Goal: Task Accomplishment & Management: Use online tool/utility

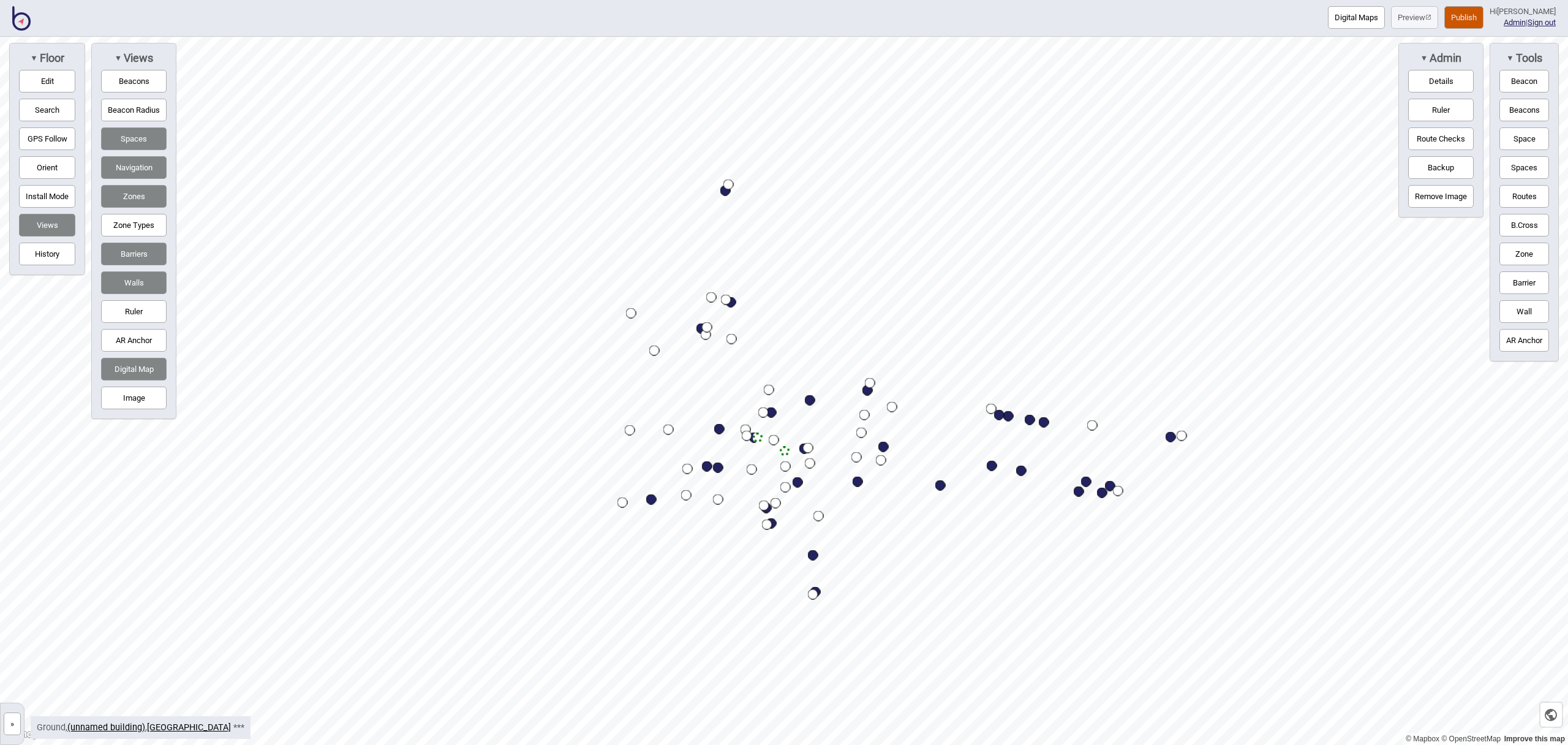
click at [19, 24] on img at bounding box center [21, 18] width 18 height 25
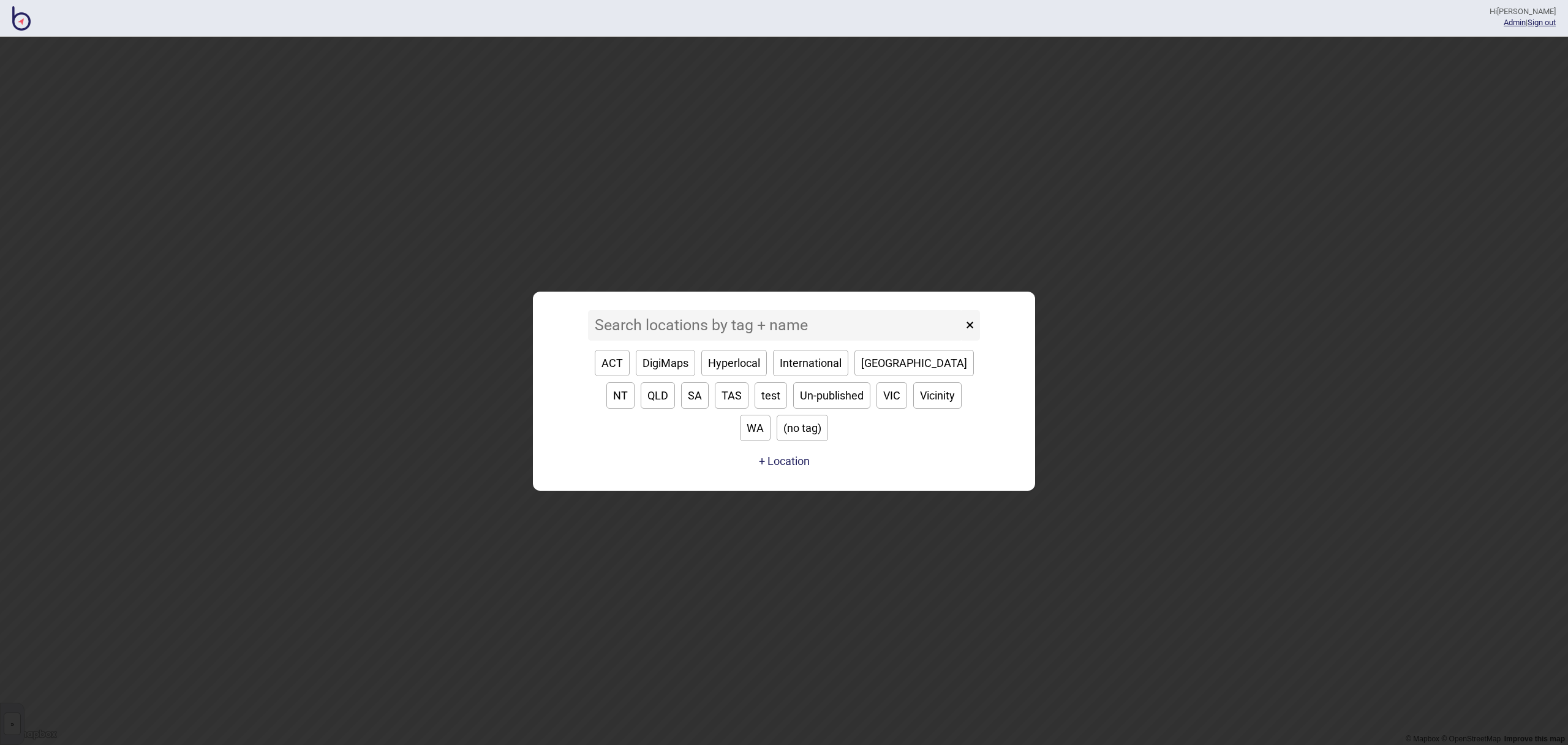
click at [877, 409] on button "VIC" at bounding box center [892, 395] width 31 height 26
type input "VIC"
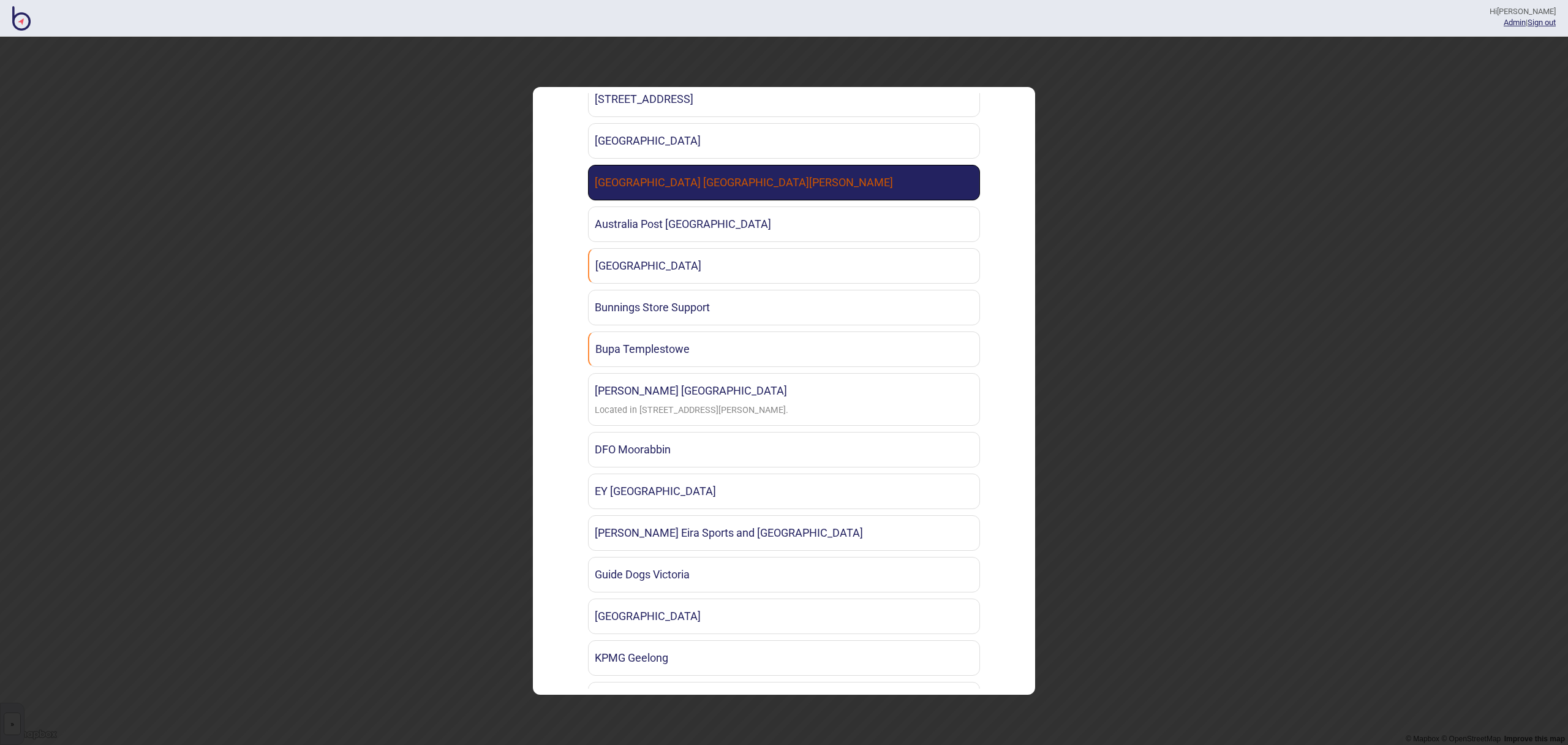
scroll to position [289, 0]
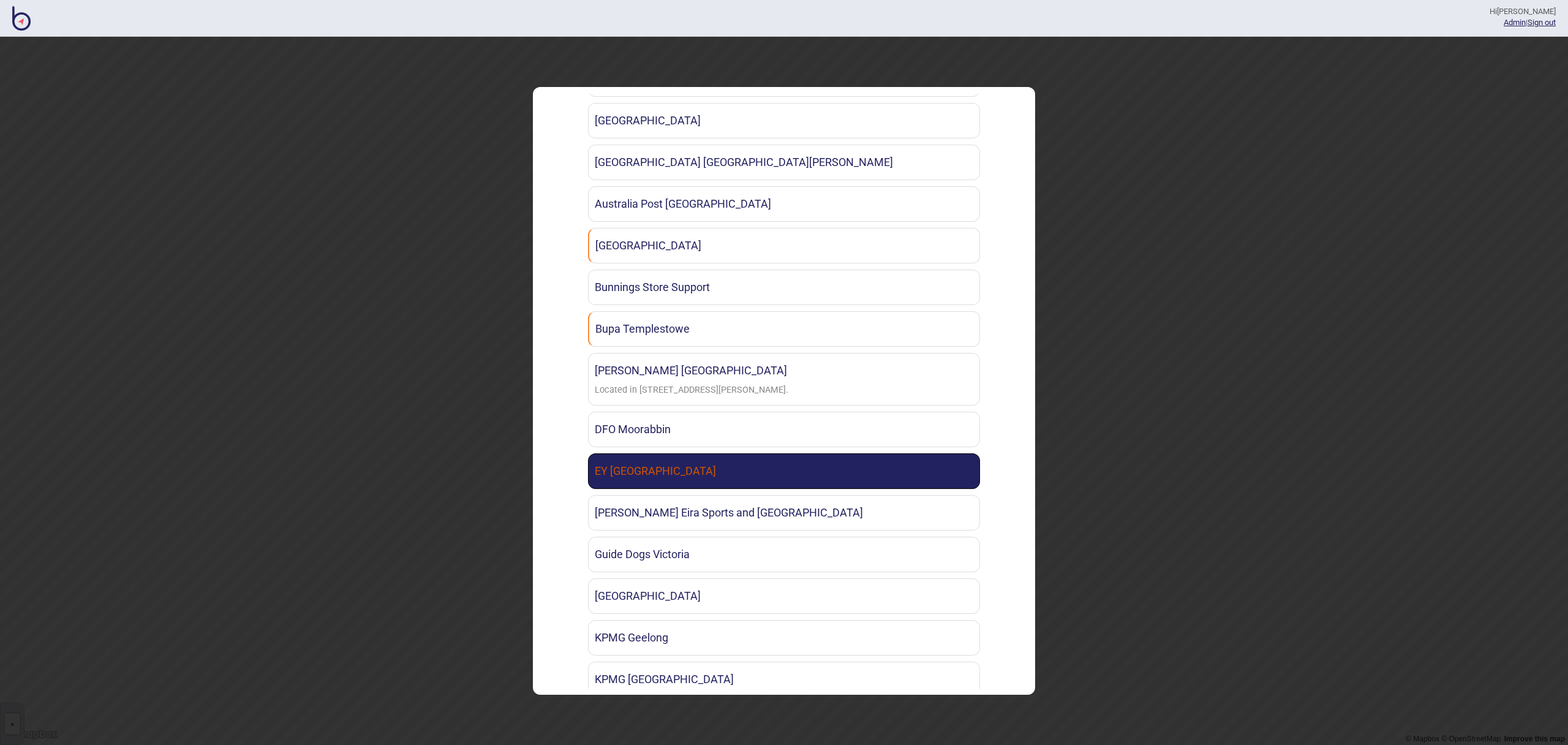
click at [778, 459] on link "EY [GEOGRAPHIC_DATA]" at bounding box center [784, 471] width 392 height 35
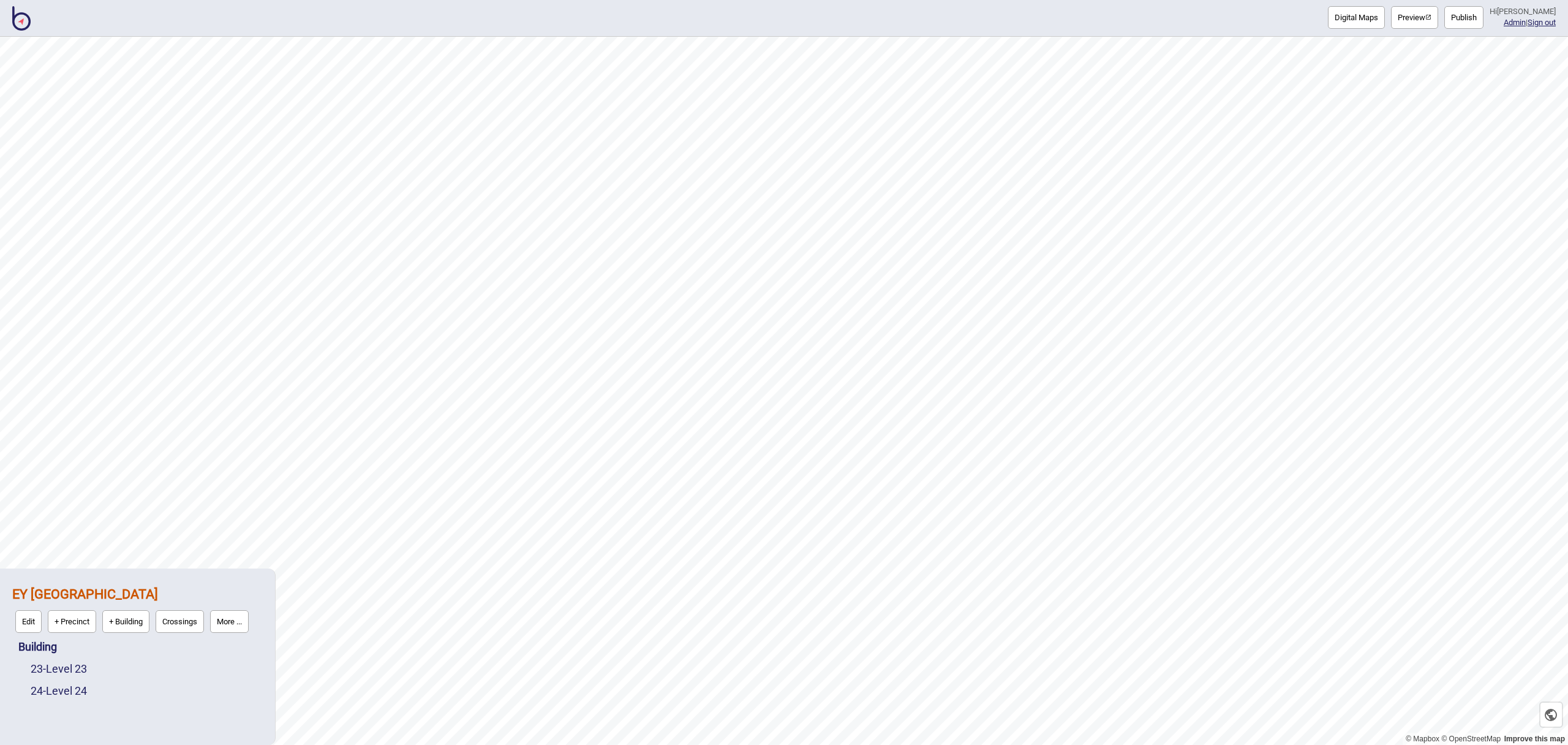
click at [1418, 20] on button "Preview" at bounding box center [1415, 18] width 47 height 23
click at [22, 24] on img at bounding box center [21, 18] width 18 height 25
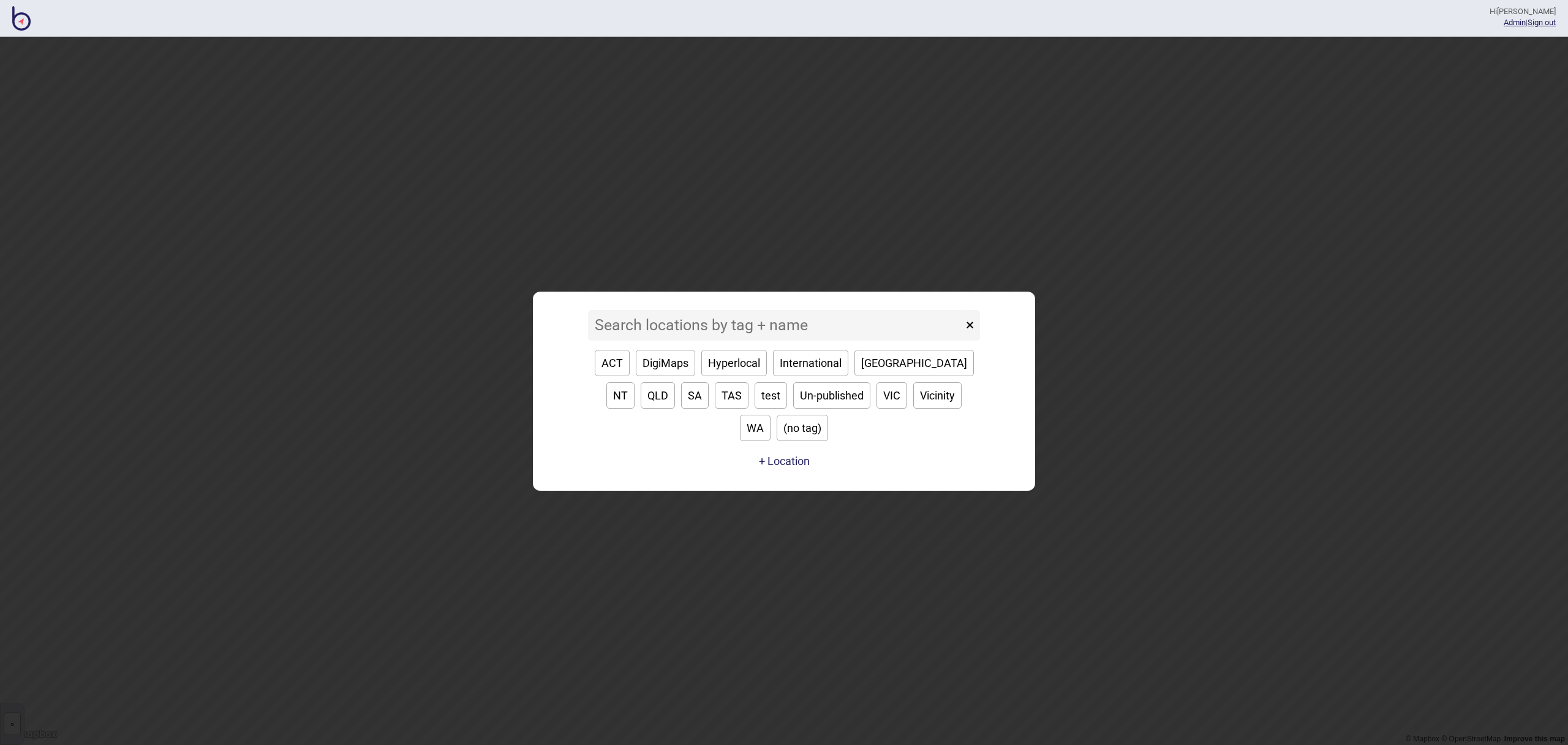
click at [770, 415] on button "WA" at bounding box center [755, 428] width 31 height 26
type input "WA"
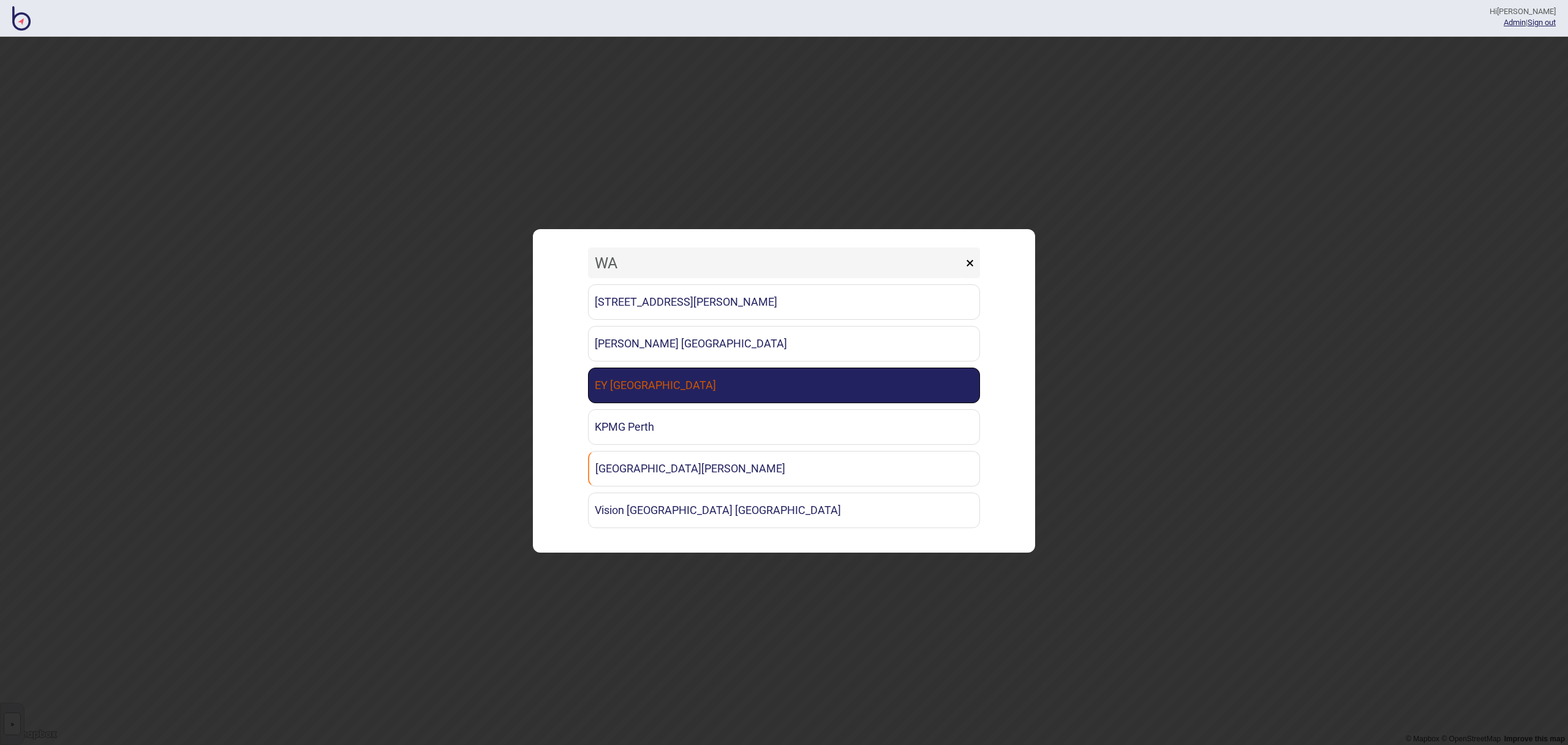
click at [645, 399] on link "EY [GEOGRAPHIC_DATA]" at bounding box center [784, 385] width 392 height 35
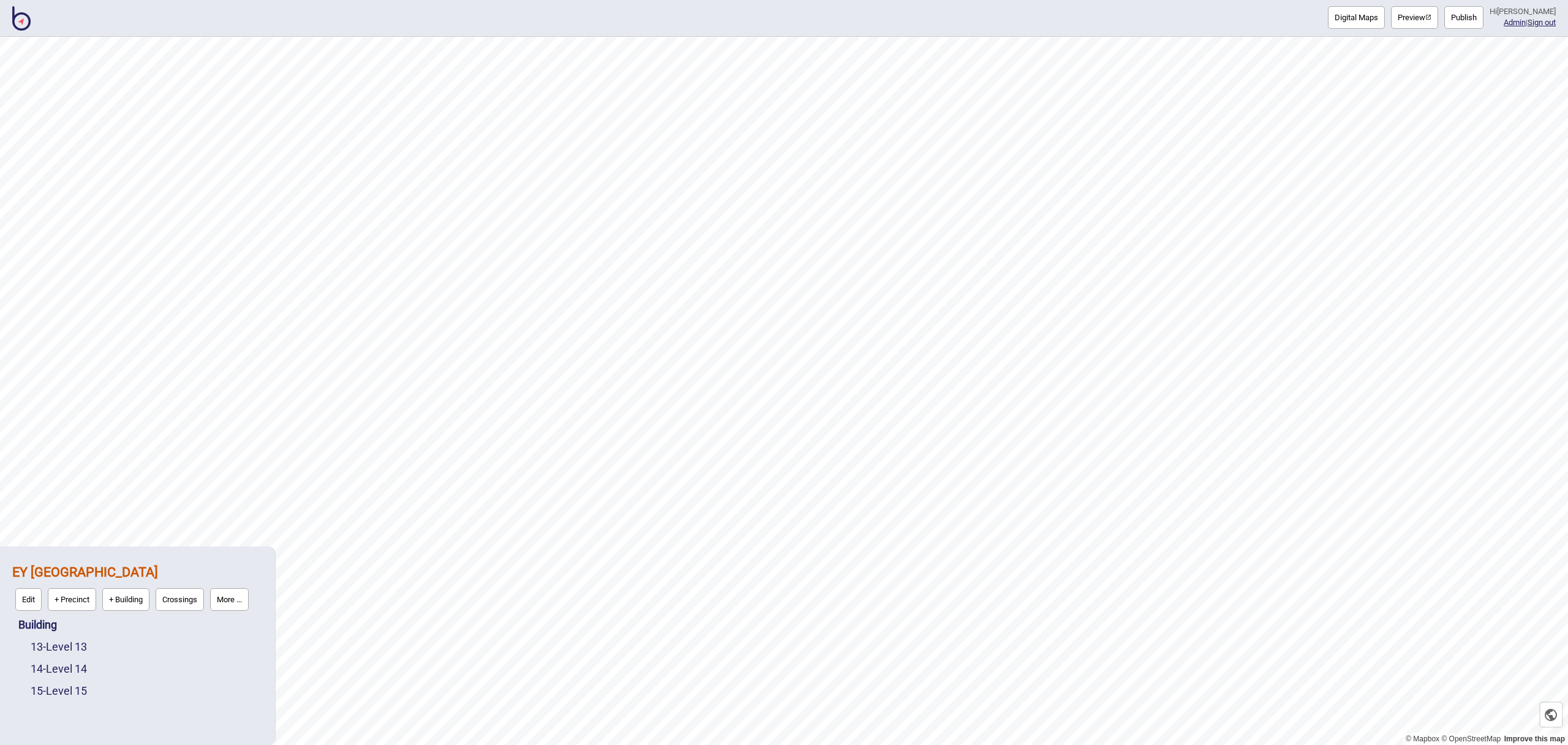
click at [1427, 21] on button "Preview" at bounding box center [1415, 18] width 47 height 23
click at [25, 22] on img at bounding box center [21, 18] width 18 height 25
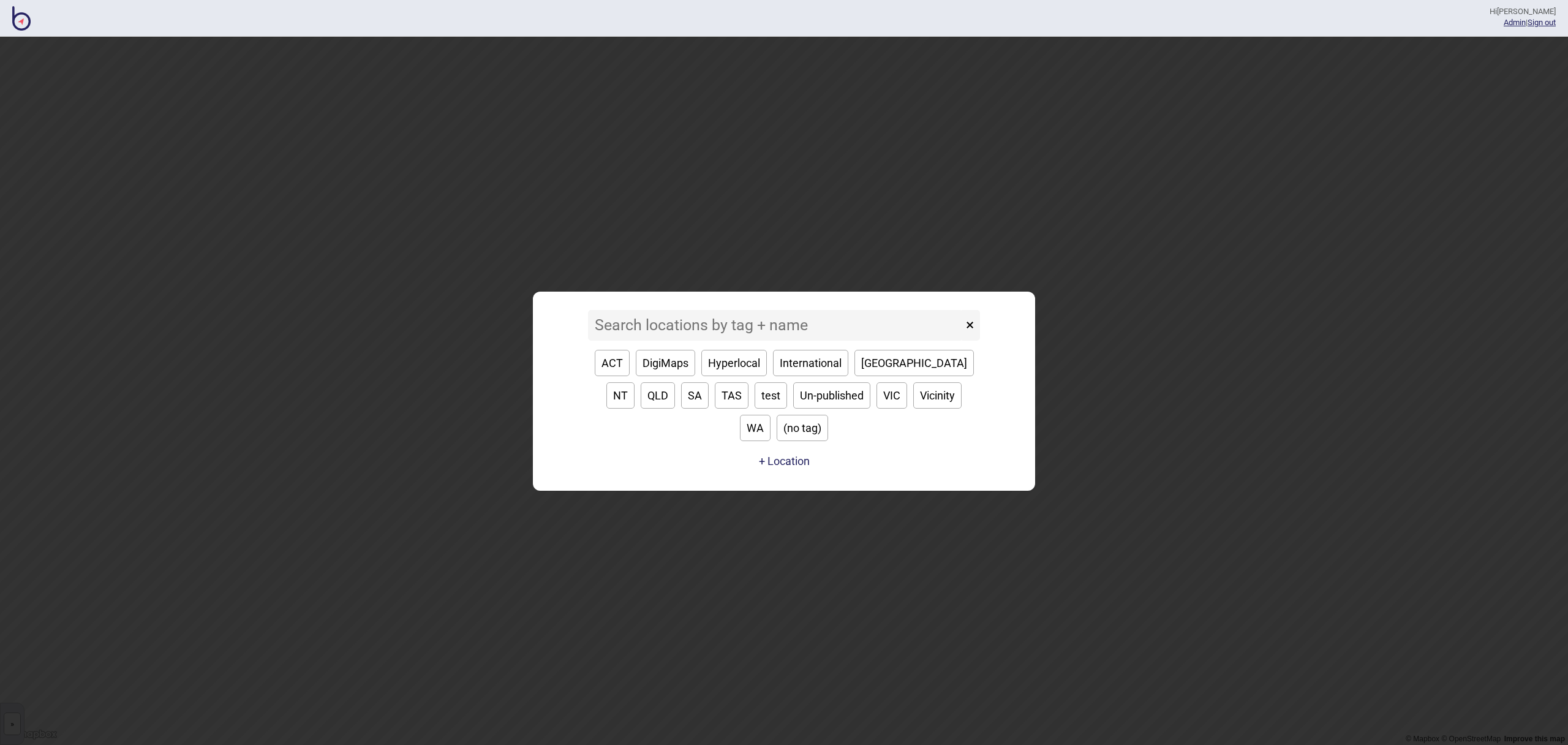
click at [682, 401] on button "SA" at bounding box center [695, 395] width 27 height 26
type input "SA"
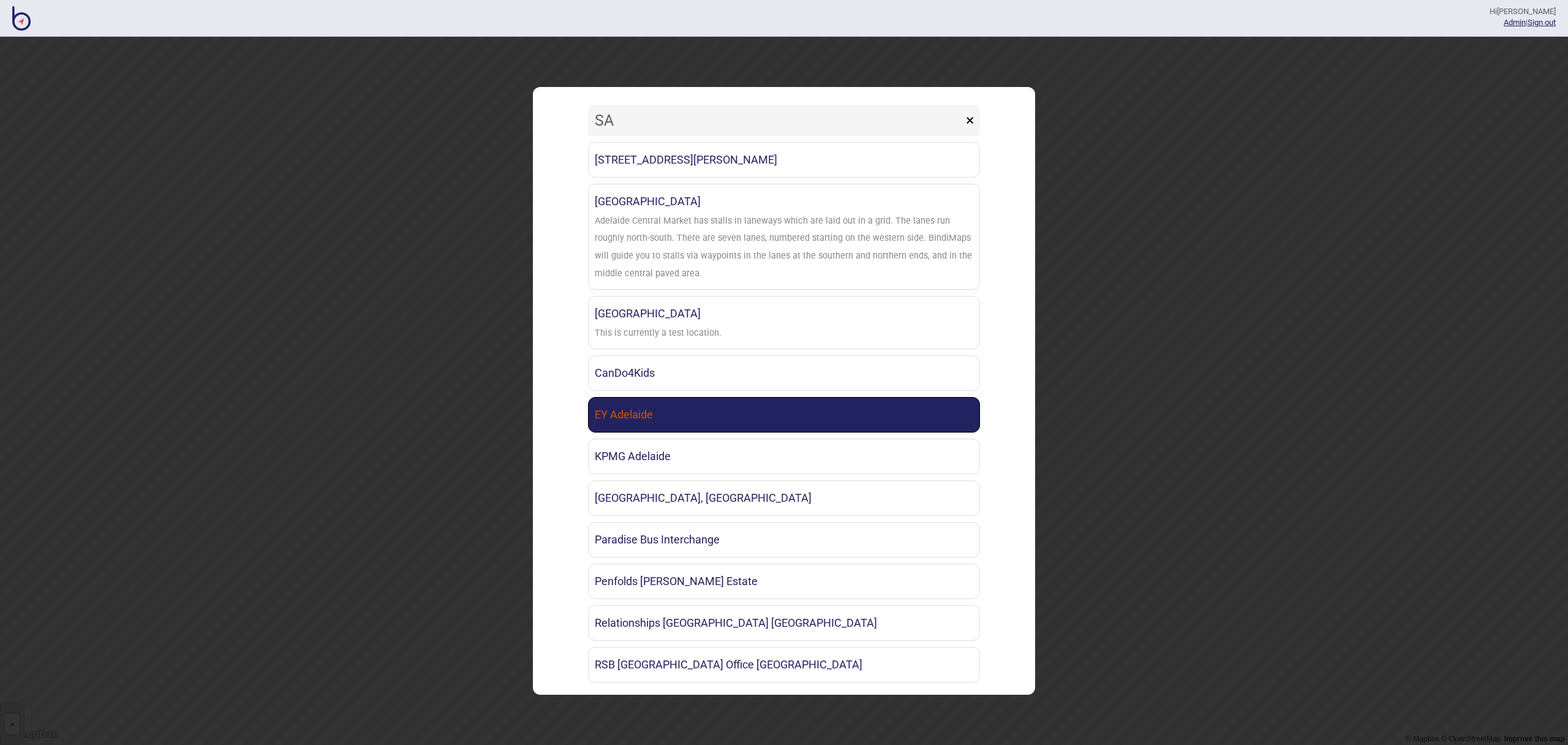
click at [645, 420] on link "EY Adelaide" at bounding box center [784, 415] width 392 height 35
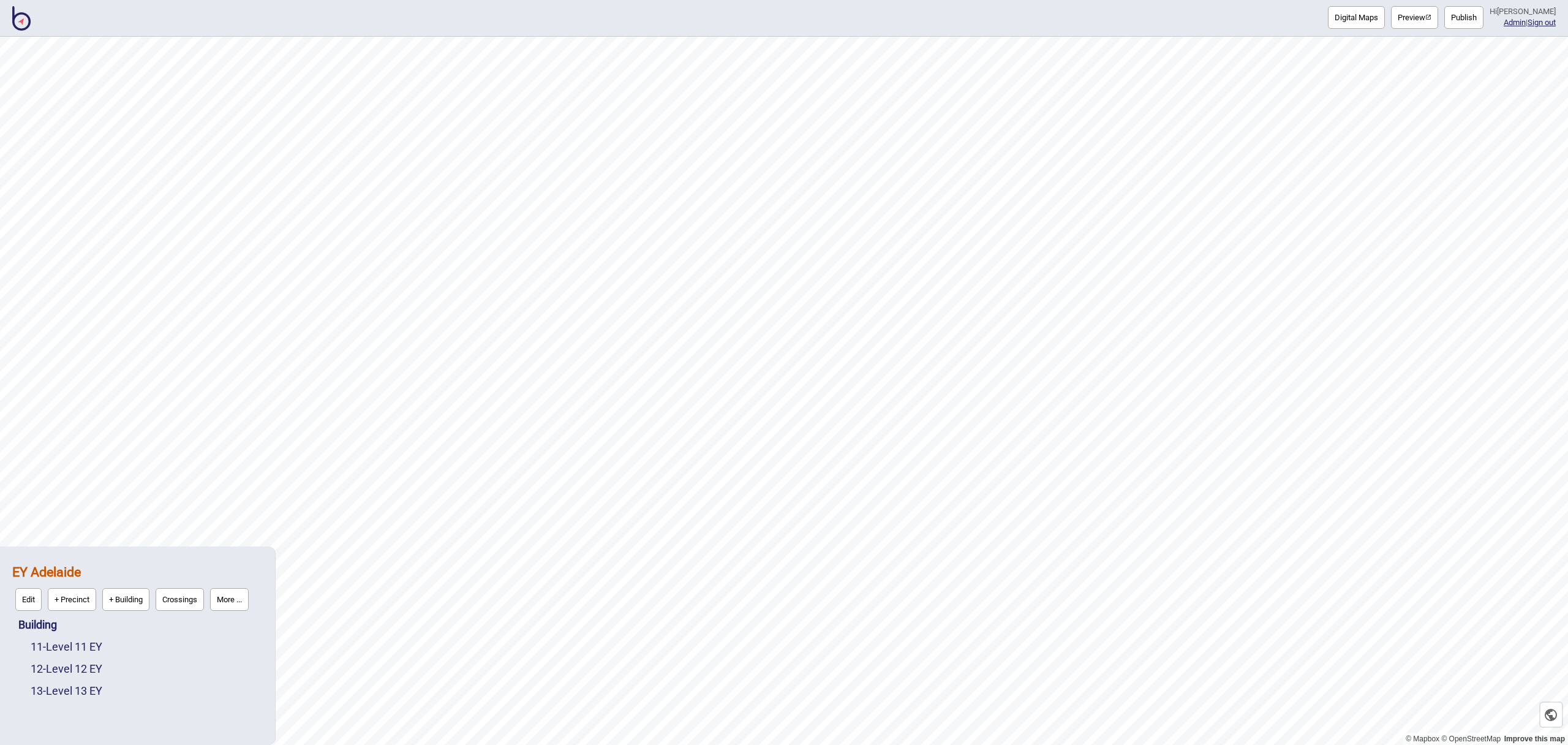
click at [1416, 15] on button "Preview" at bounding box center [1415, 18] width 47 height 23
click at [18, 16] on img at bounding box center [21, 18] width 18 height 25
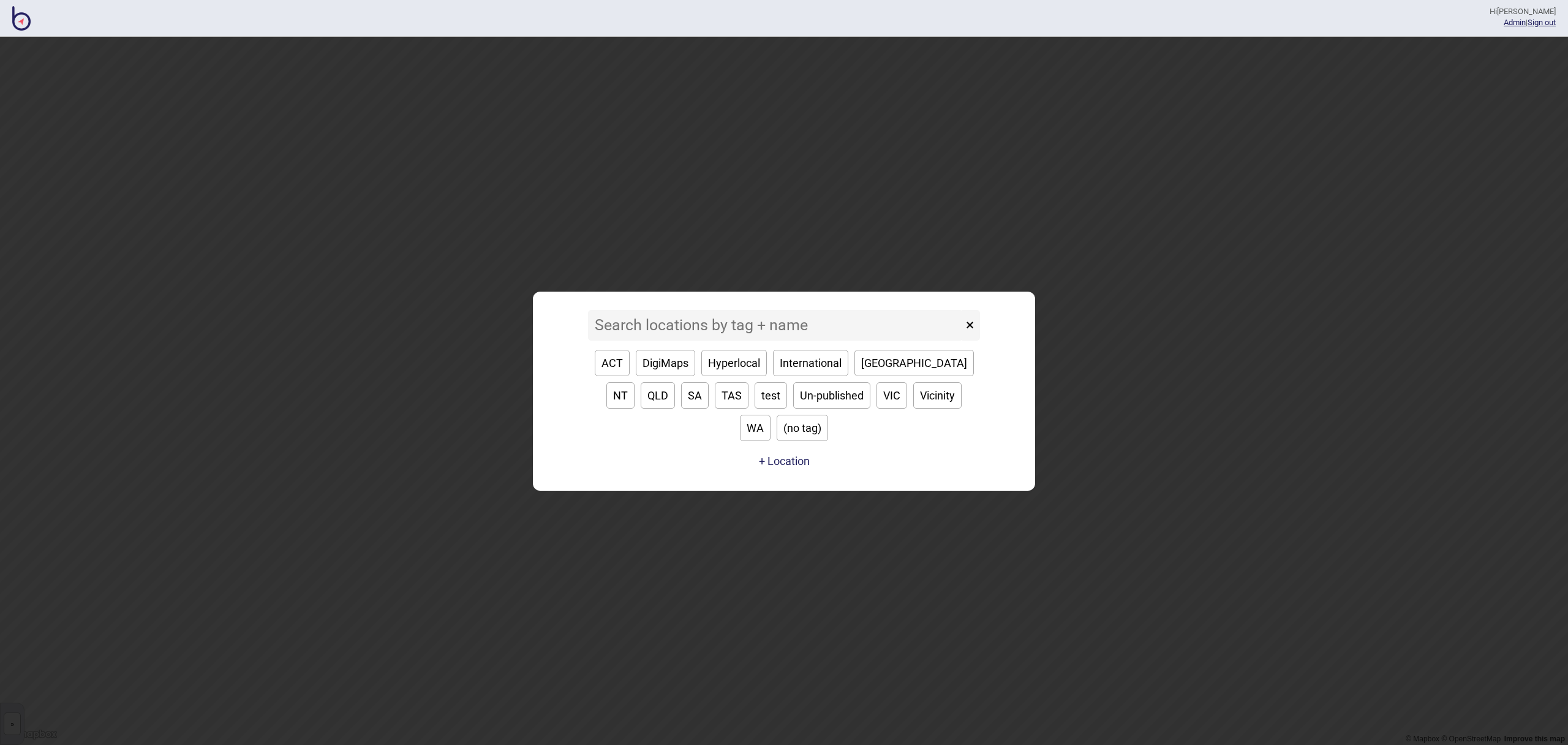
click at [676, 382] on button "QLD" at bounding box center [658, 395] width 34 height 26
type input "QLD"
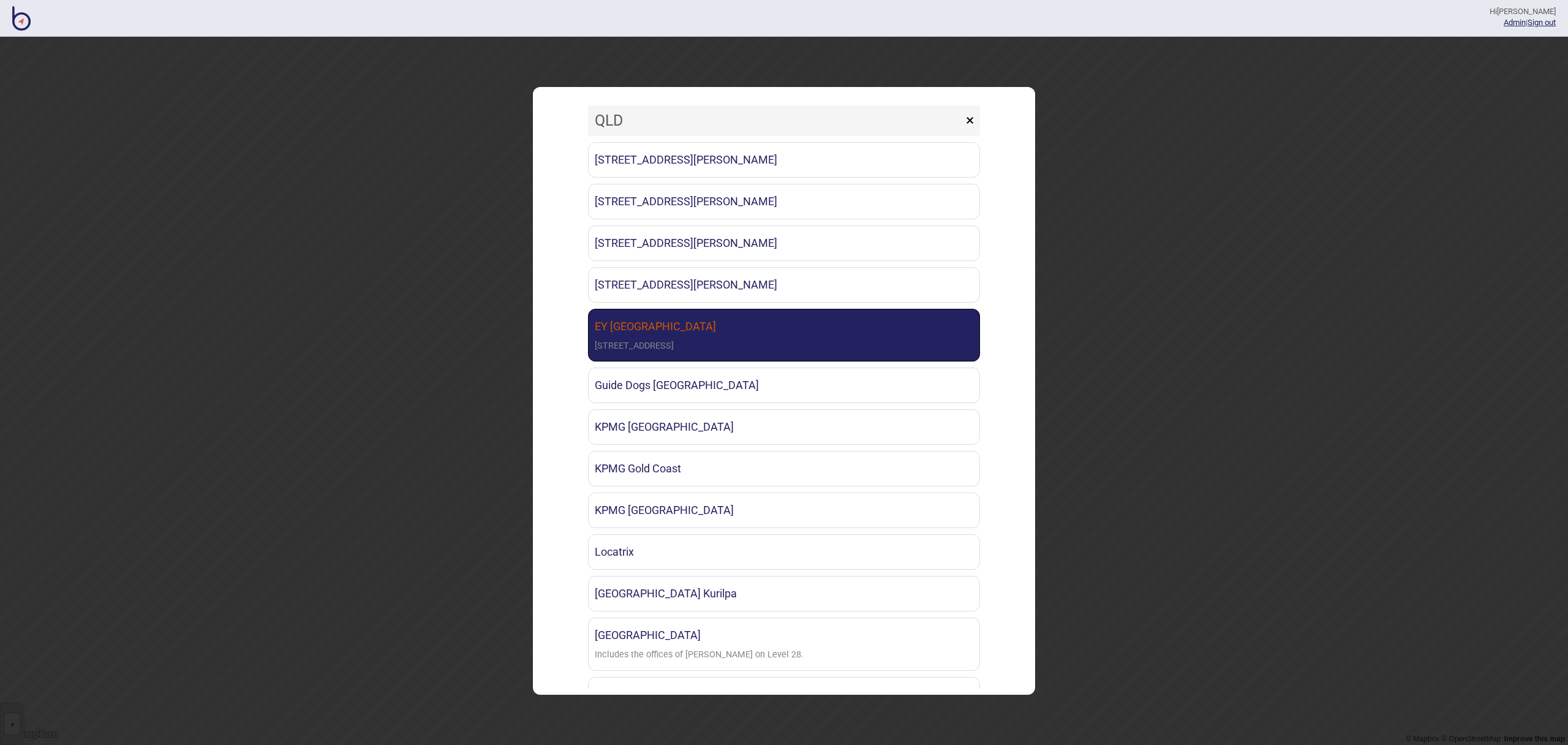
click at [799, 328] on link "EY [GEOGRAPHIC_DATA] [STREET_ADDRESS]" at bounding box center [784, 336] width 392 height 54
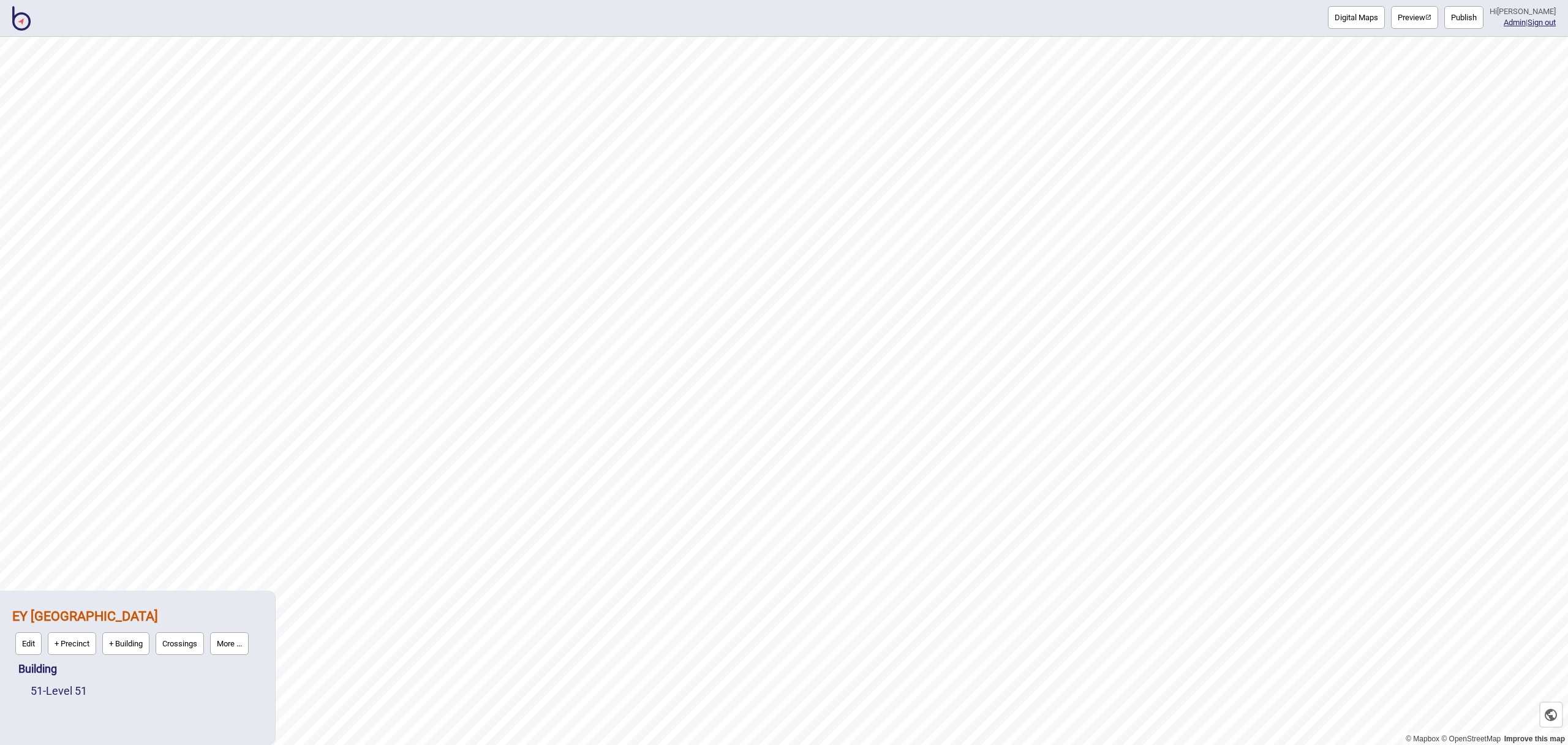
click at [1420, 25] on button "Preview" at bounding box center [1415, 18] width 47 height 23
click at [31, 22] on div "Digital Maps Preview Publish Hi [PERSON_NAME] Admin | Sign out" at bounding box center [784, 18] width 1568 height 37
click at [25, 24] on img at bounding box center [21, 18] width 18 height 25
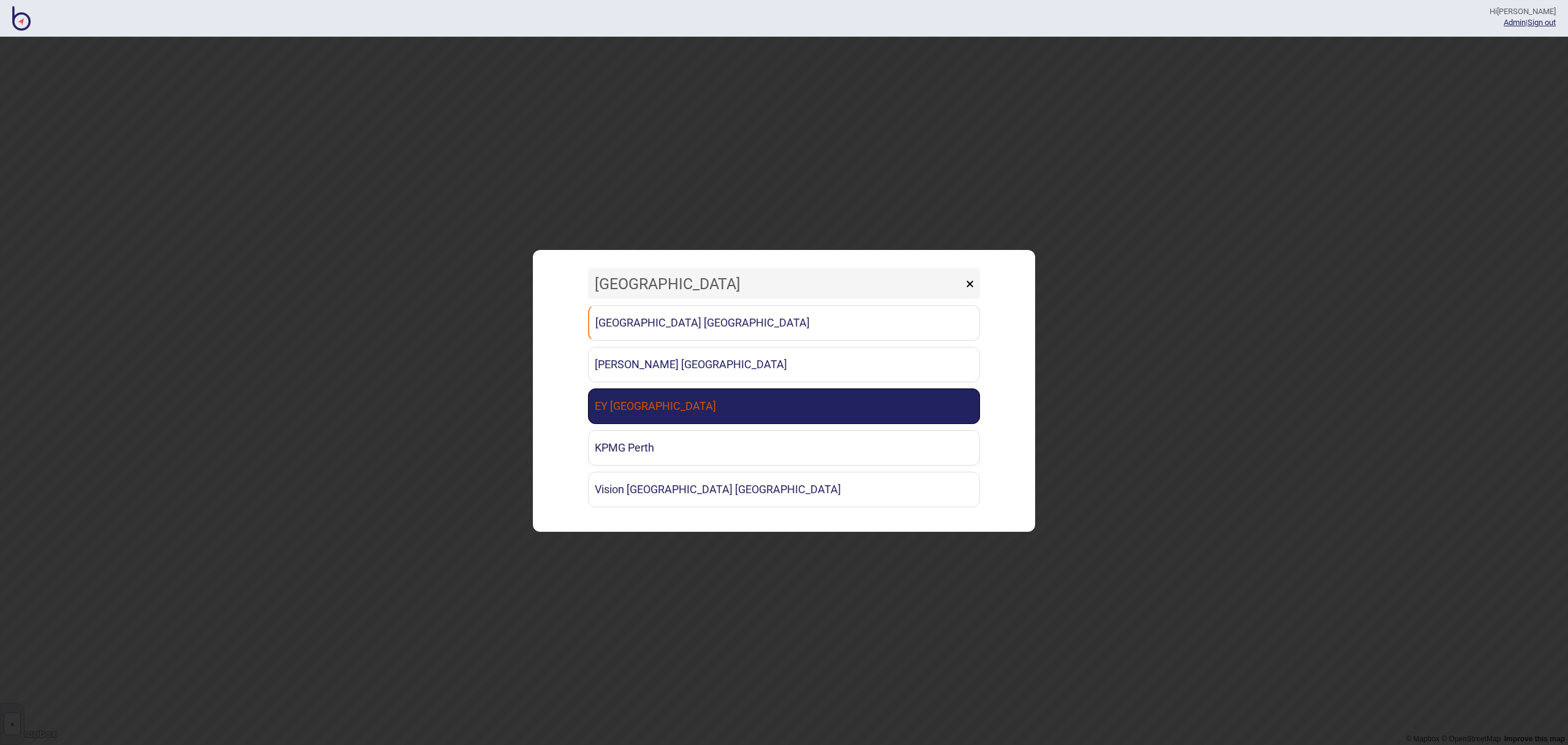
type input "[GEOGRAPHIC_DATA]"
click at [653, 409] on link "EY [GEOGRAPHIC_DATA]" at bounding box center [784, 406] width 392 height 35
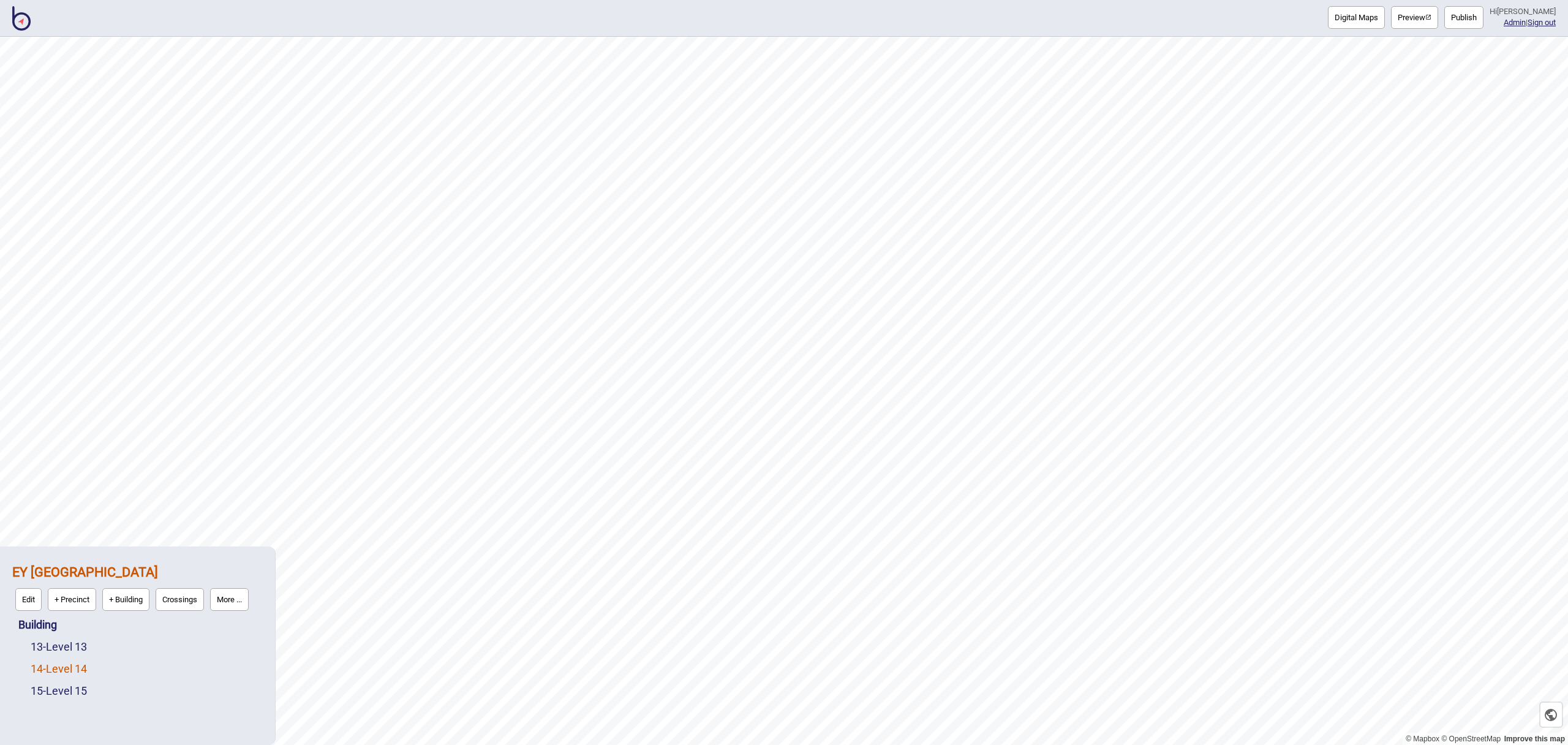
click at [57, 669] on link "14 - Level 14" at bounding box center [59, 669] width 56 height 13
click at [134, 669] on button "Vector" at bounding box center [126, 666] width 36 height 23
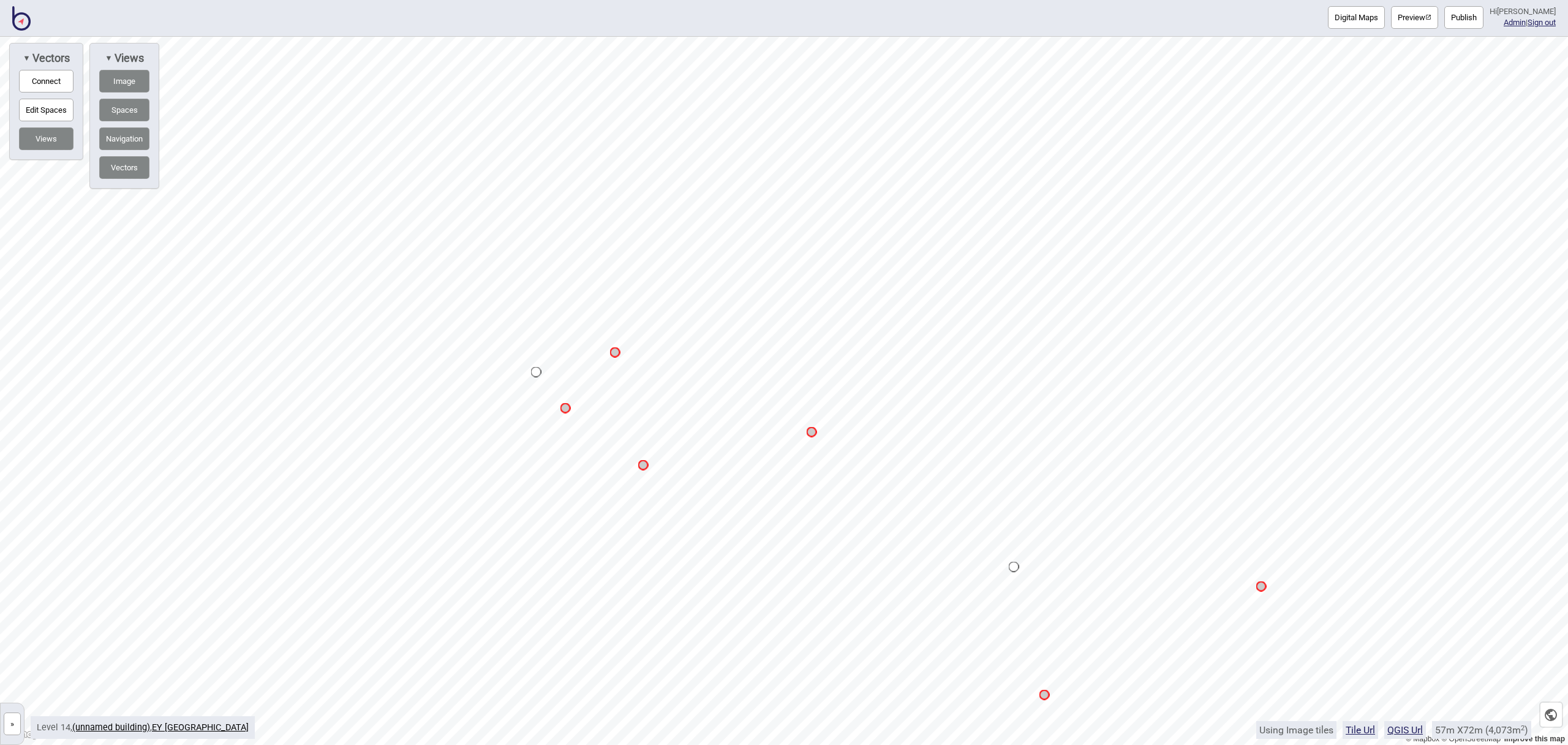
click at [52, 87] on button "Connect" at bounding box center [47, 82] width 54 height 23
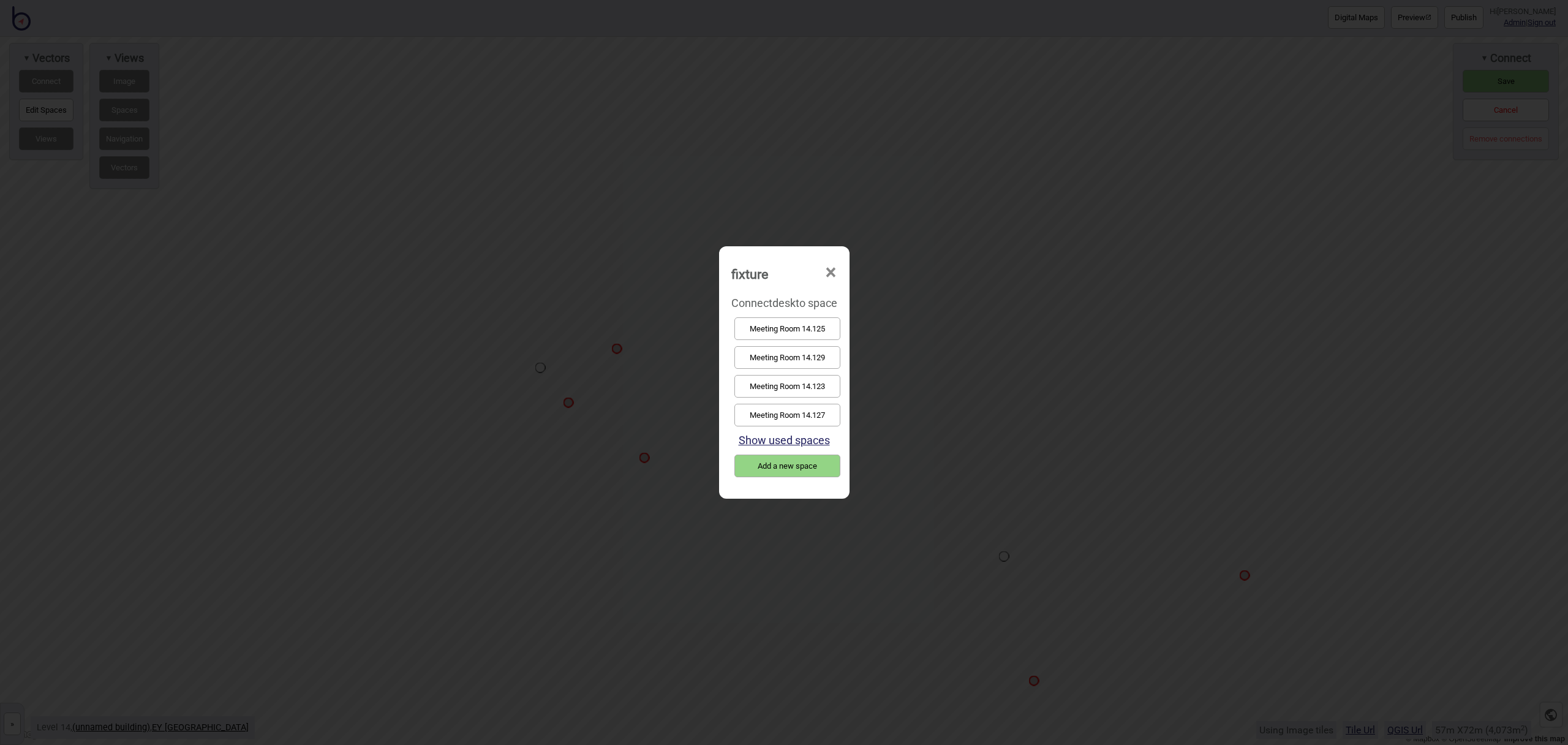
click at [818, 413] on button "Meeting Room 14.127" at bounding box center [787, 416] width 106 height 23
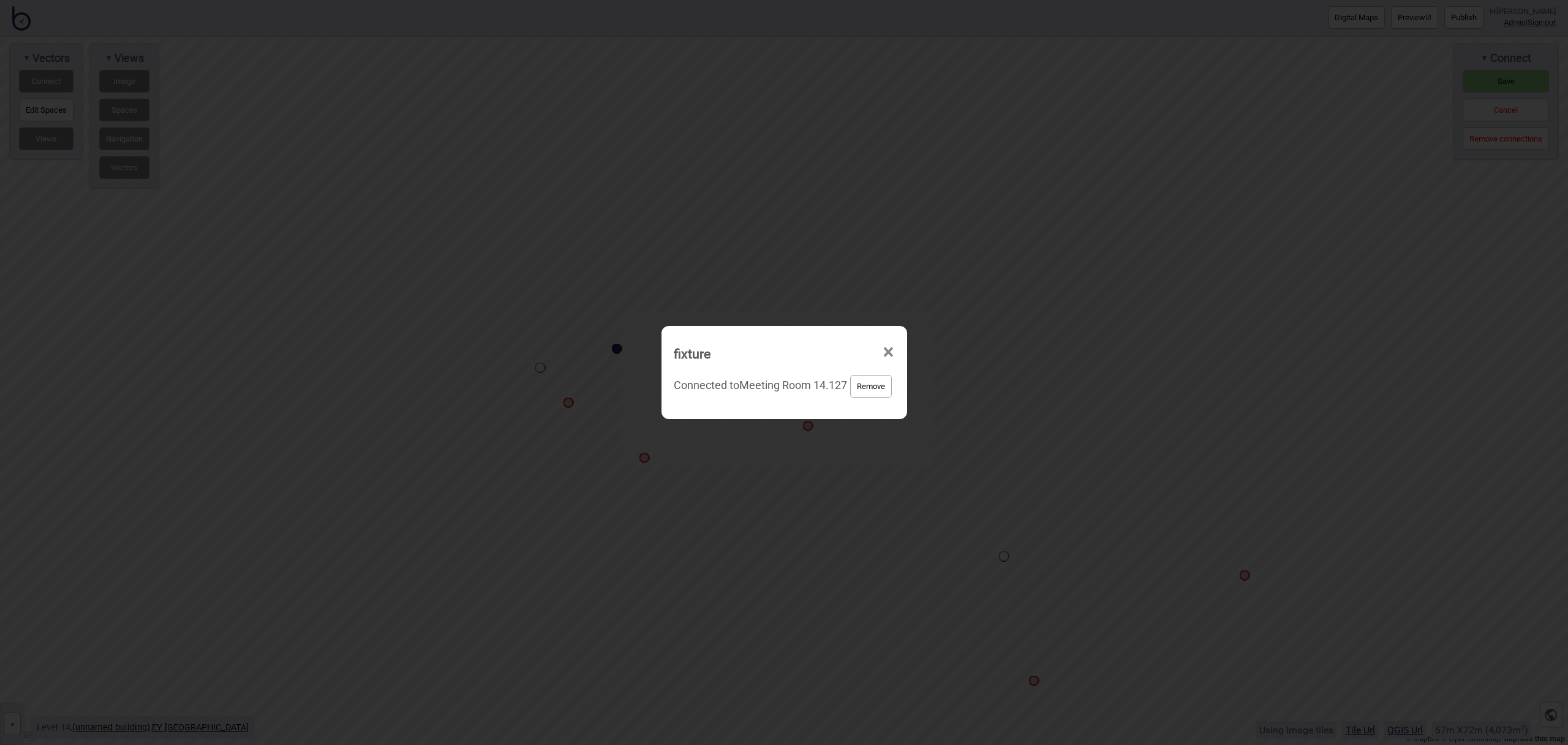
click at [876, 387] on button "Remove" at bounding box center [871, 387] width 41 height 23
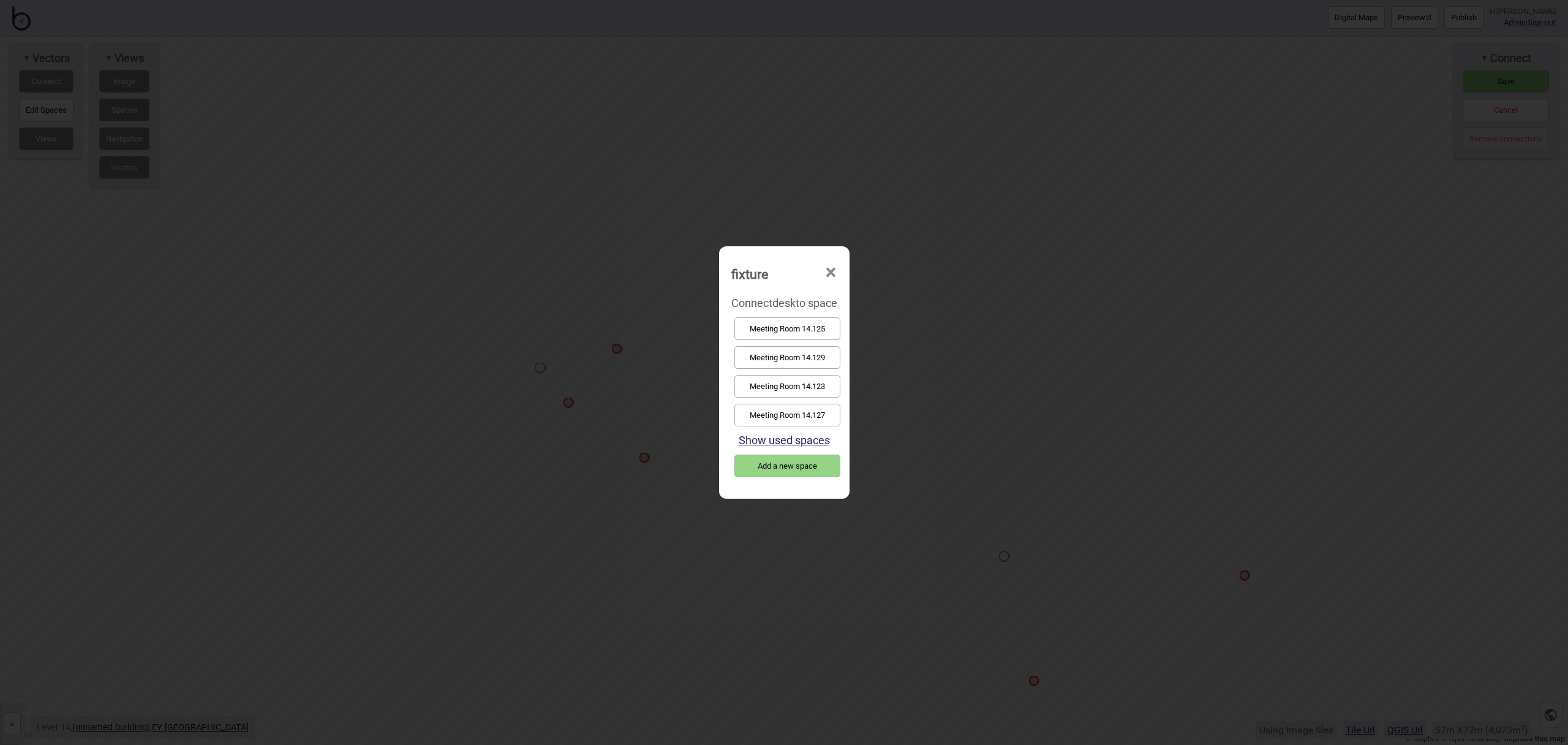
click at [804, 333] on button "Meeting Room 14.125" at bounding box center [787, 329] width 106 height 23
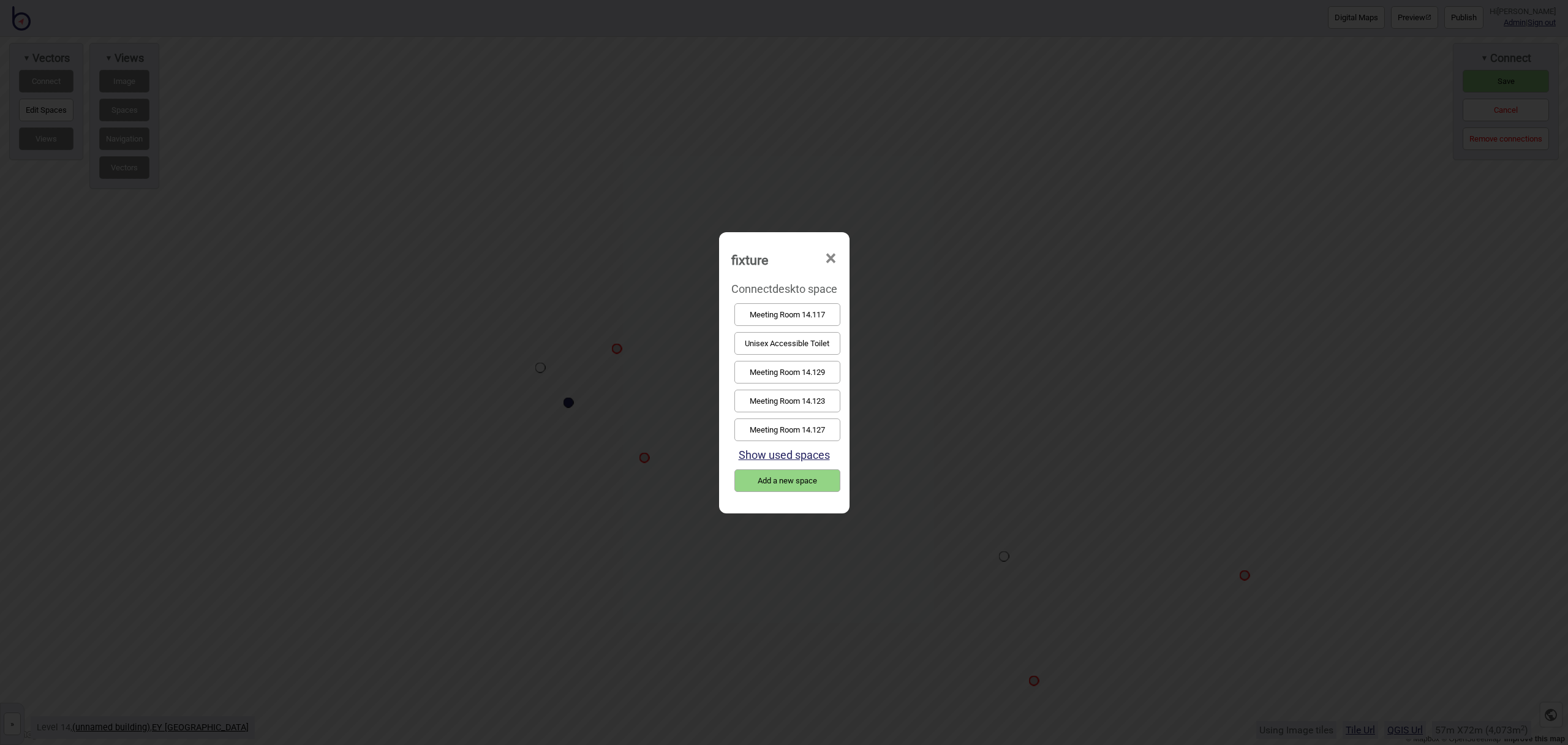
click at [813, 426] on button "Meeting Room 14.127" at bounding box center [787, 430] width 106 height 23
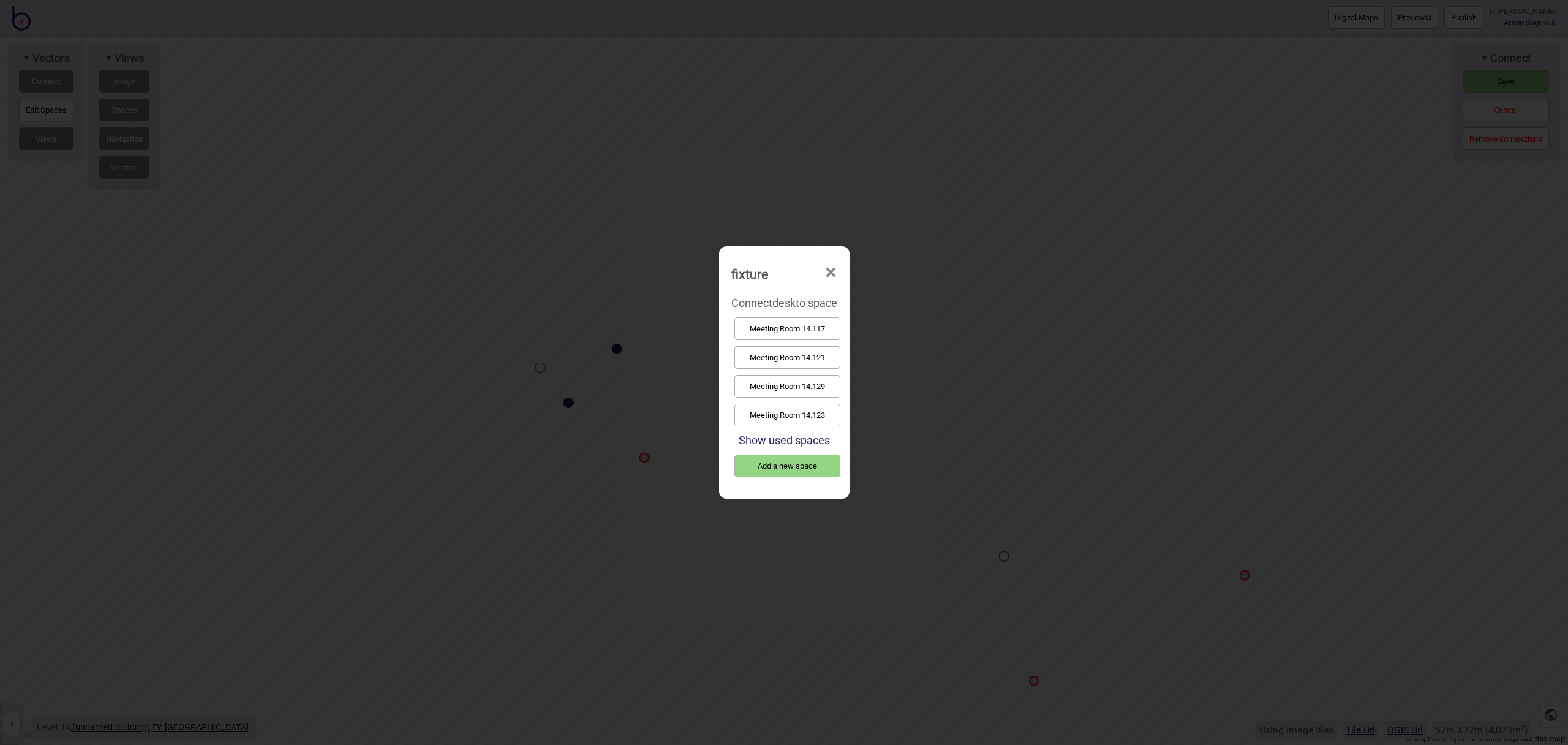
click at [820, 419] on button "Meeting Room 14.123" at bounding box center [787, 416] width 106 height 23
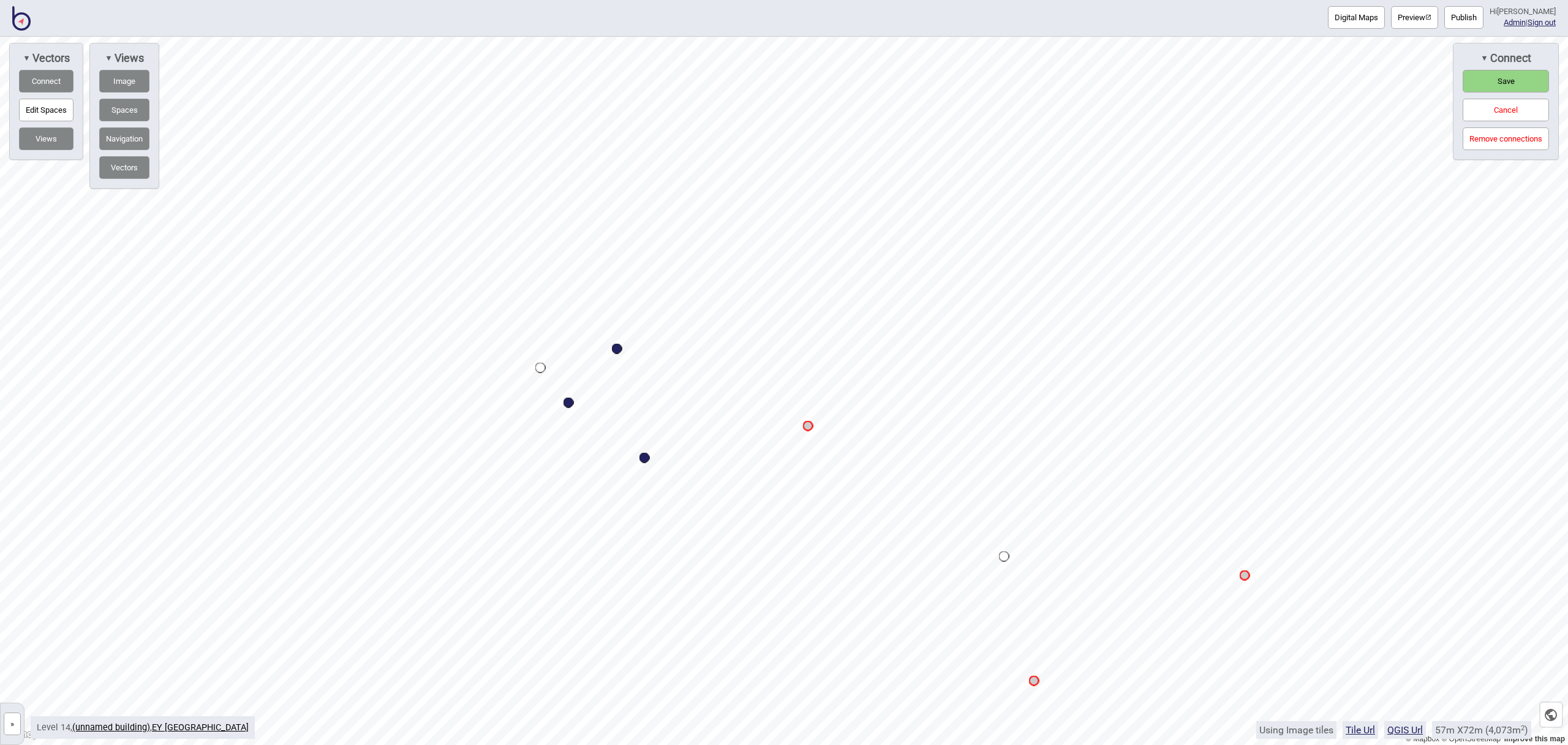
click at [1506, 80] on span "Save" at bounding box center [1507, 81] width 18 height 9
click at [1465, 16] on button "Publish" at bounding box center [1464, 18] width 40 height 23
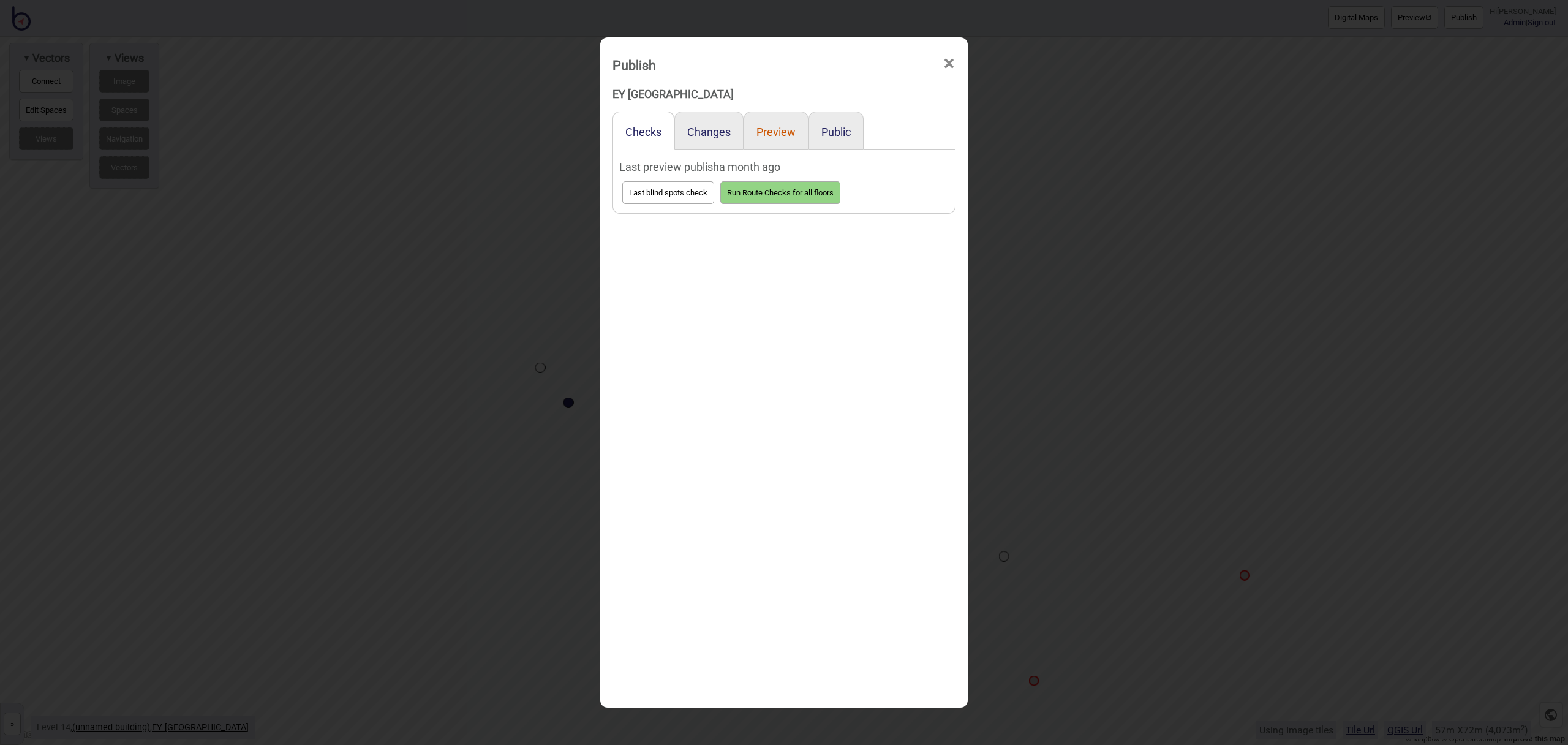
click at [784, 134] on button "Preview" at bounding box center [776, 132] width 40 height 13
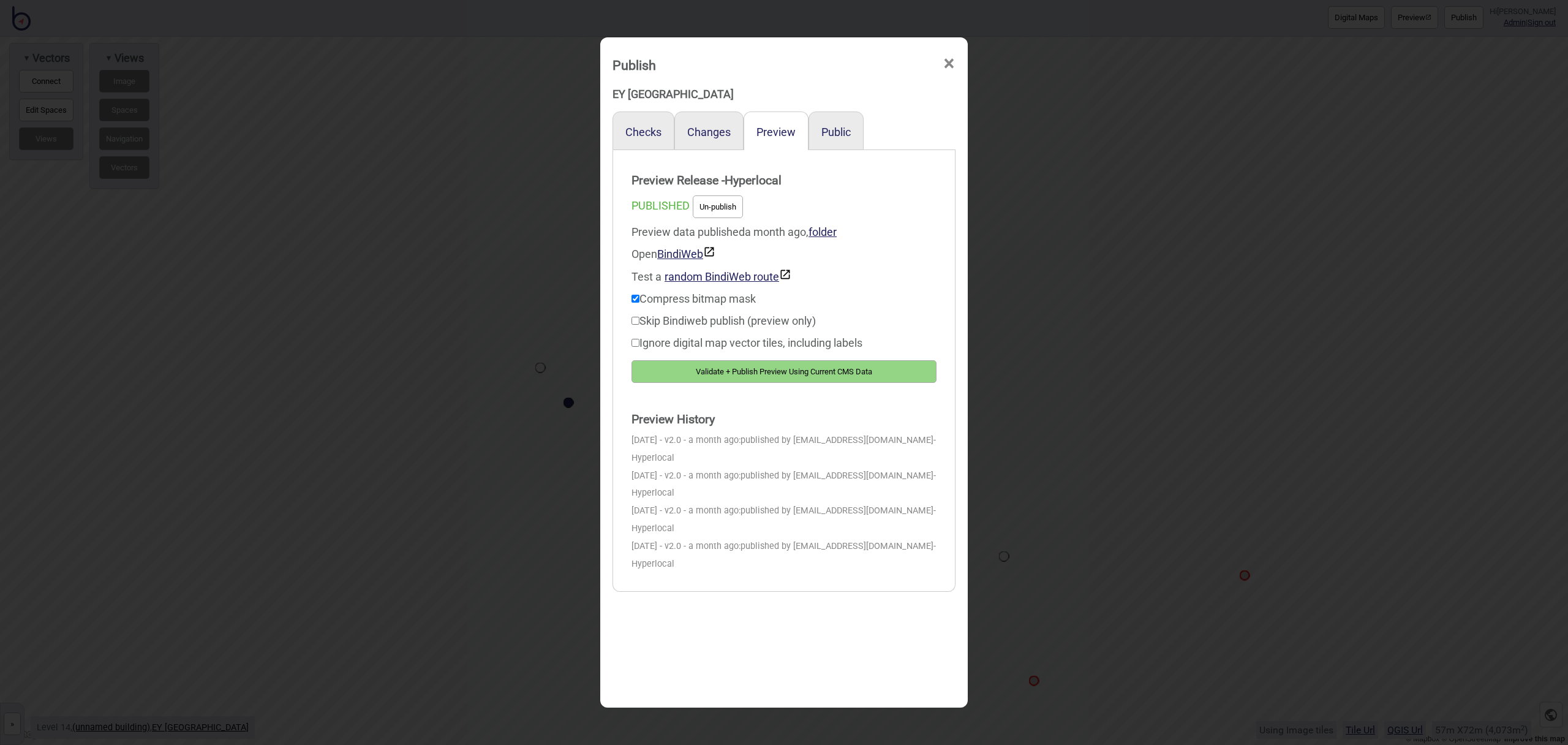
click at [855, 372] on button "Validate + Publish Preview Using Current CMS Data" at bounding box center [784, 372] width 305 height 23
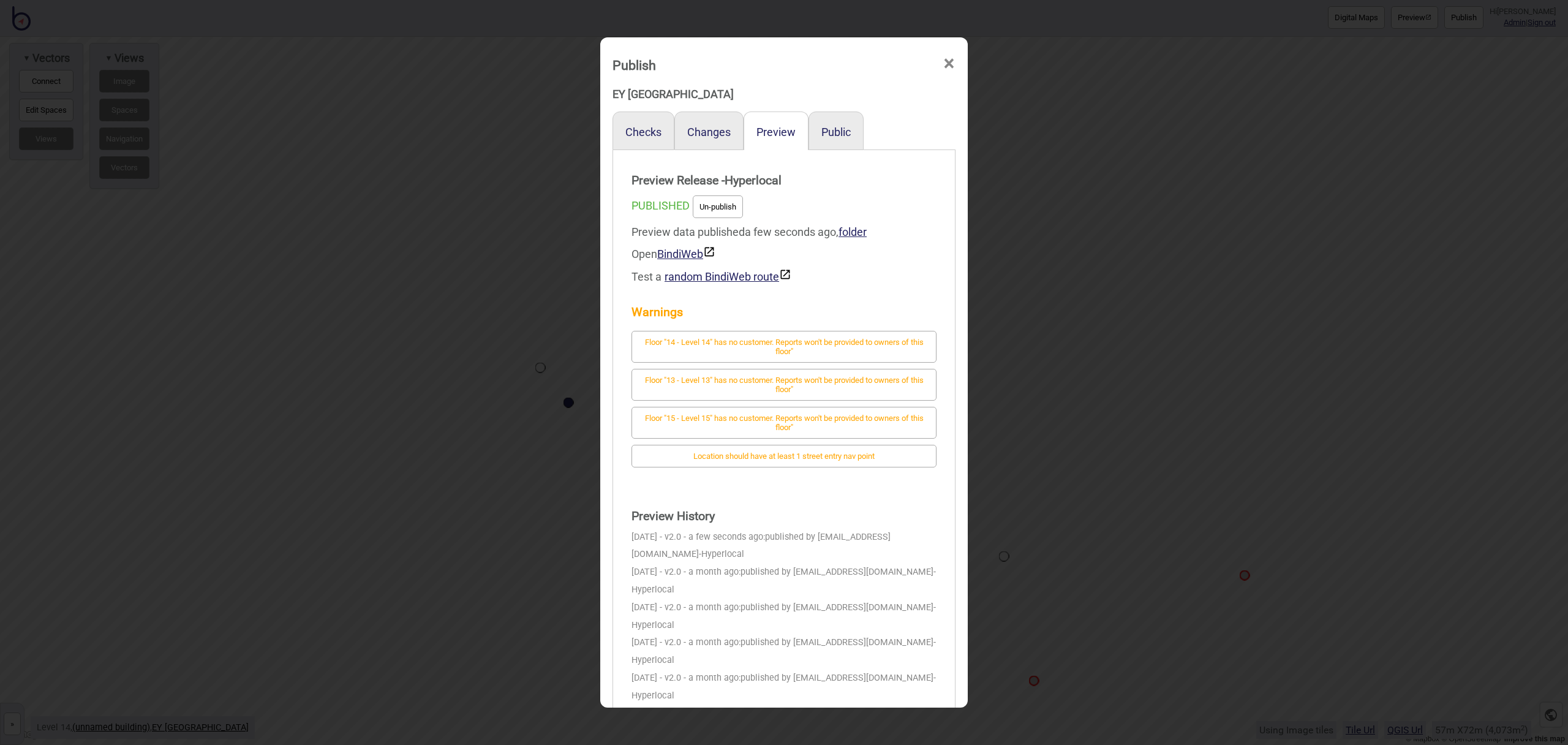
click at [949, 63] on span "×" at bounding box center [949, 64] width 13 height 40
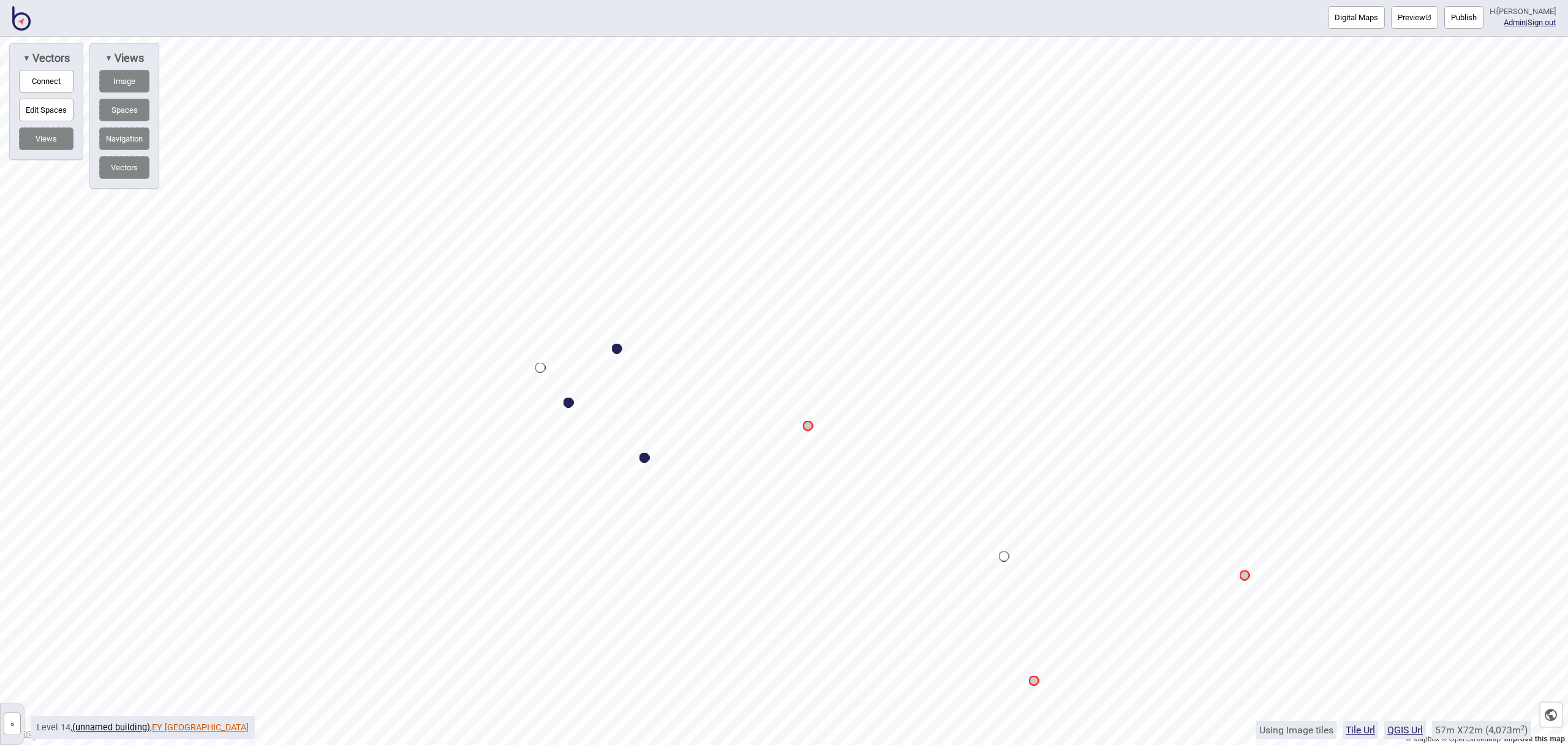
click at [178, 724] on link "EY [GEOGRAPHIC_DATA]" at bounding box center [200, 727] width 97 height 11
